Goal: Information Seeking & Learning: Learn about a topic

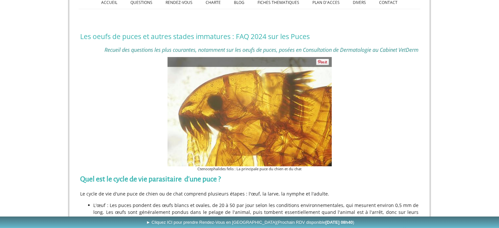
scroll to position [219, 0]
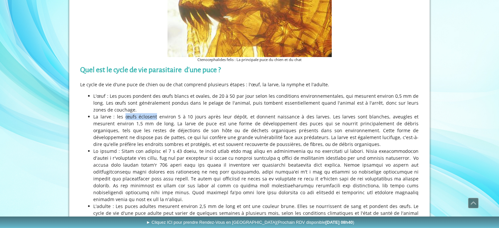
drag, startPoint x: 124, startPoint y: 118, endPoint x: 153, endPoint y: 117, distance: 28.9
click at [153, 117] on li "La larve : les œufs éclosent environ 5 à 10 jours après leur dépôt, et donnent …" at bounding box center [256, 130] width 325 height 34
drag, startPoint x: 179, startPoint y: 138, endPoint x: 193, endPoint y: 138, distance: 14.4
click at [193, 138] on li "La larve : les œufs éclosent environ 5 à 10 jours après leur dépôt, et donnent …" at bounding box center [256, 130] width 325 height 34
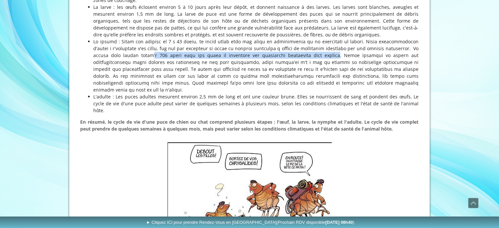
drag, startPoint x: 155, startPoint y: 55, endPoint x: 349, endPoint y: 54, distance: 193.7
click at [349, 54] on li at bounding box center [256, 65] width 325 height 55
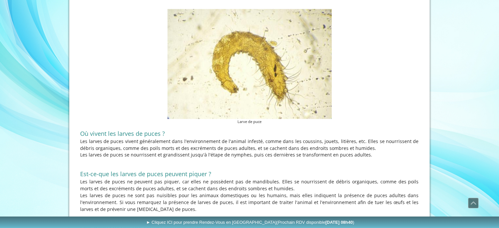
scroll to position [1203, 0]
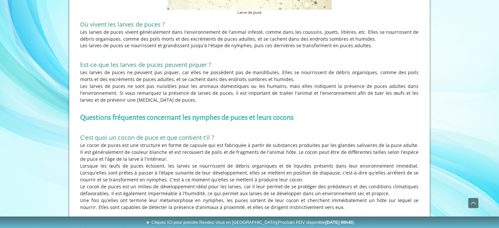
click at [185, 147] on p "Le cocon de puces est une structure en forme de capsule qui est fabriquée à par…" at bounding box center [249, 152] width 338 height 21
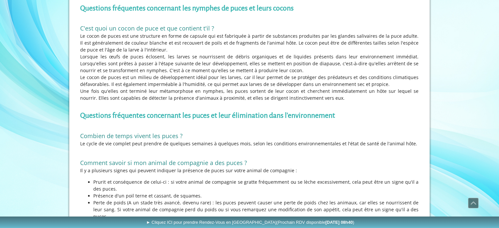
click at [245, 140] on p "Le cycle de vie complet peut prendre de quelques semaines à quelques mois, selo…" at bounding box center [249, 143] width 338 height 7
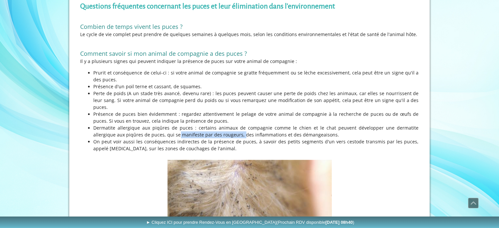
drag, startPoint x: 155, startPoint y: 114, endPoint x: 217, endPoint y: 114, distance: 62.0
click at [217, 124] on li "Dermatite allergique aux piqûres de puces : certains animaux de compagnie comme…" at bounding box center [256, 131] width 325 height 14
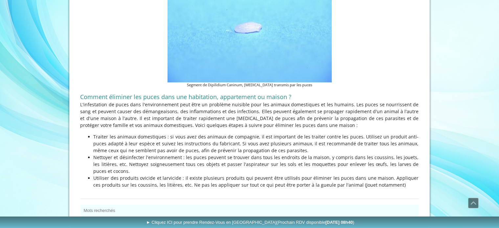
scroll to position [2030, 0]
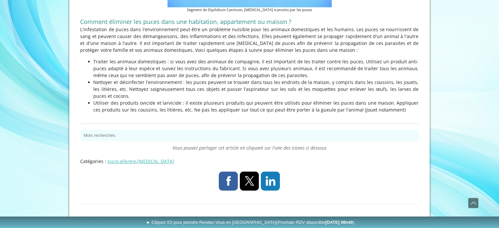
click at [209, 79] on li "Nettoyer et désinfecter l'environnement : les puces peuvent se trouver dans tou…" at bounding box center [256, 89] width 325 height 21
click at [128, 79] on li "Nettoyer et désinfecter l'environnement : les puces peuvent se trouver dans tou…" at bounding box center [256, 89] width 325 height 21
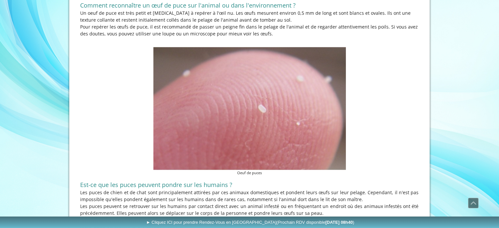
scroll to position [0, 0]
